Goal: Transaction & Acquisition: Register for event/course

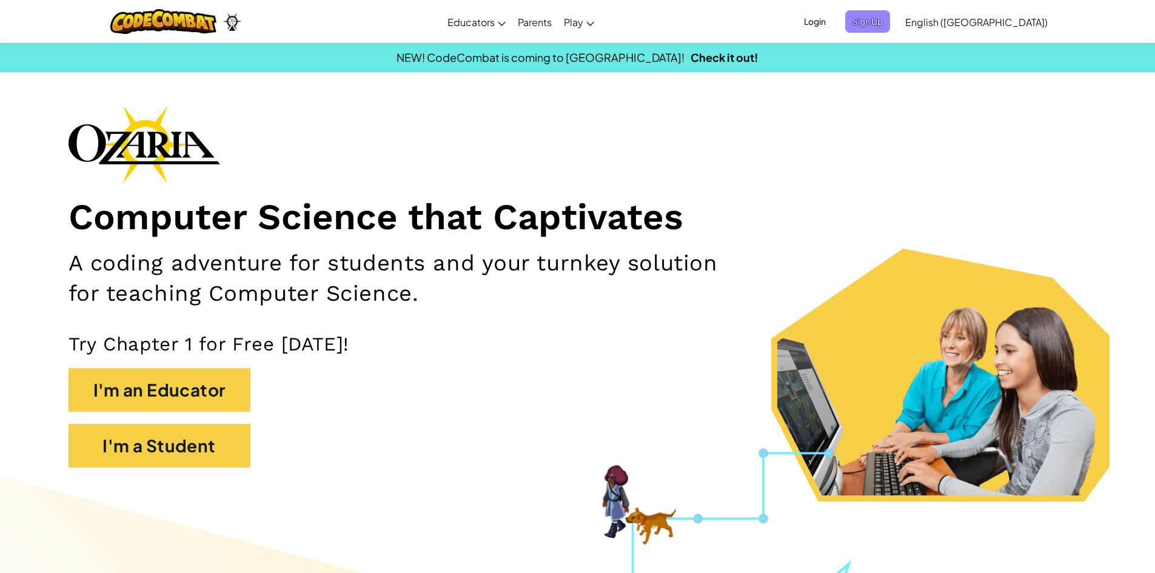
click at [890, 25] on span "Sign Up" at bounding box center [867, 21] width 45 height 22
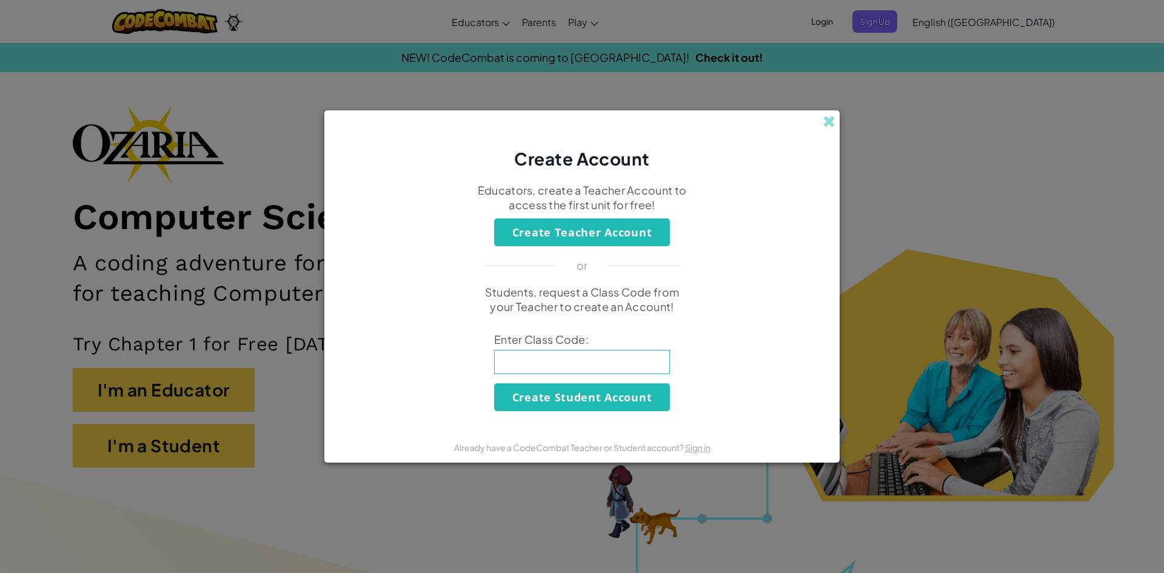
click at [835, 126] on div "Create Account" at bounding box center [581, 140] width 515 height 60
click at [829, 116] on span at bounding box center [828, 121] width 13 height 13
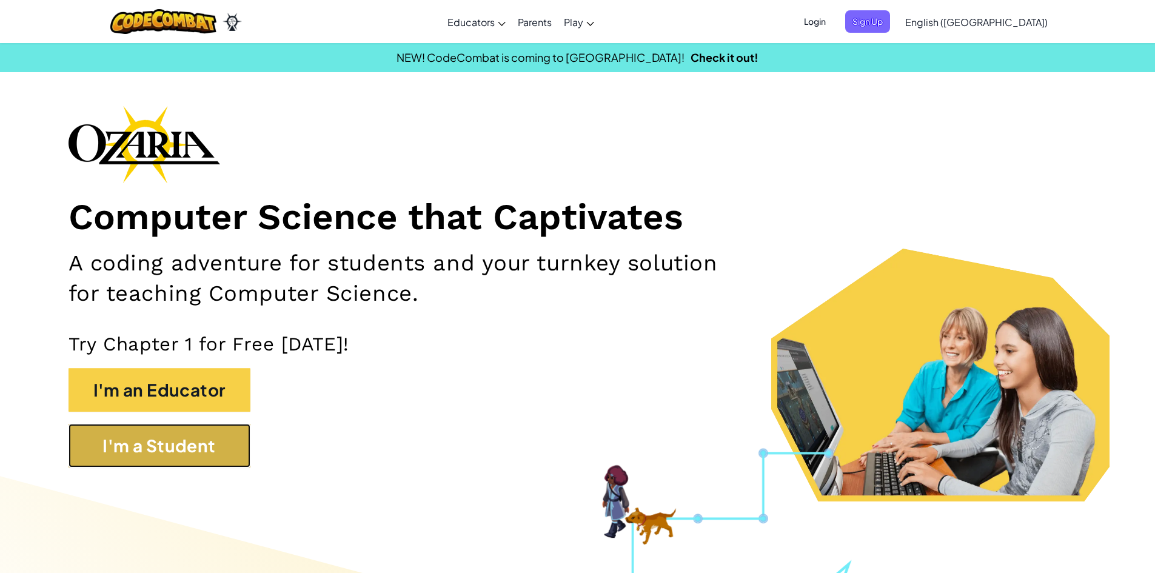
click at [161, 445] on button "I'm a Student" at bounding box center [159, 446] width 182 height 44
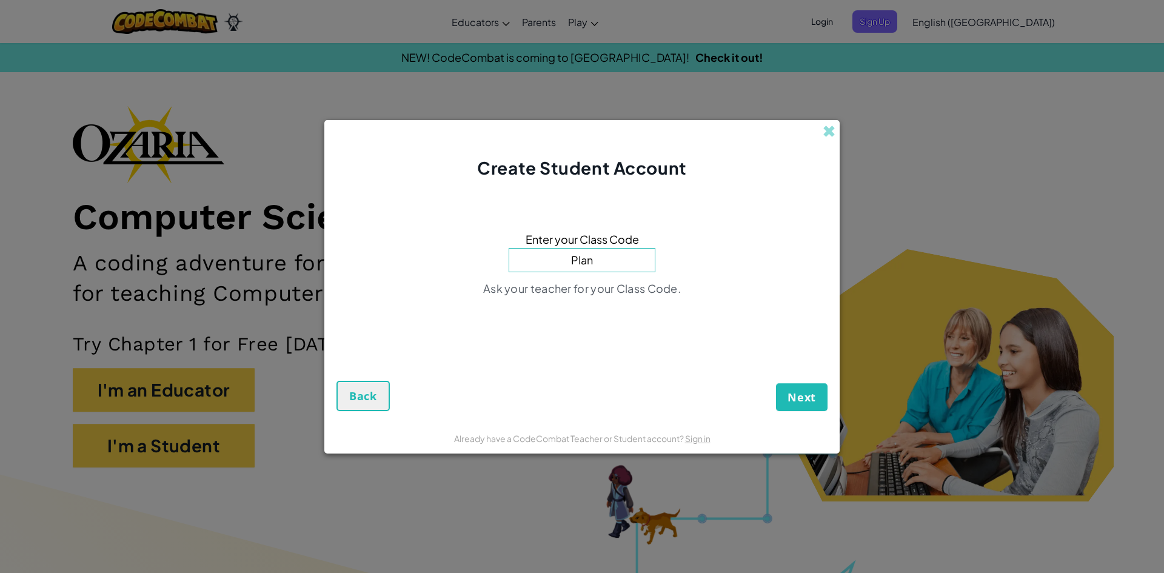
type input "PlaneNorthWest"
click at [813, 401] on span "Next" at bounding box center [801, 397] width 28 height 15
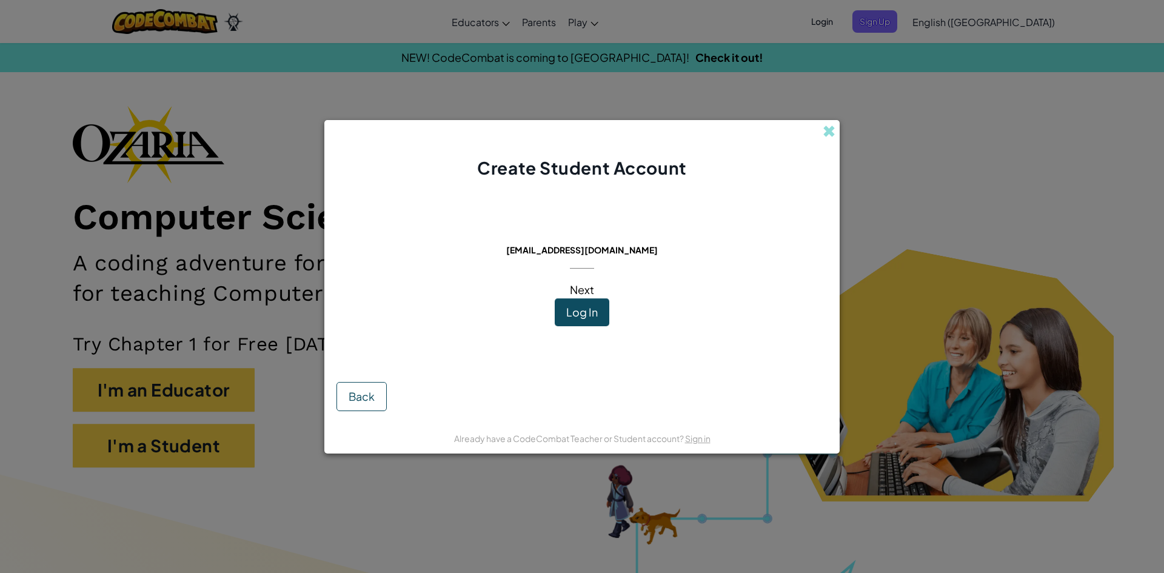
click at [564, 310] on button "Log In" at bounding box center [582, 312] width 55 height 28
